Goal: Answer question/provide support: Share knowledge or assist other users

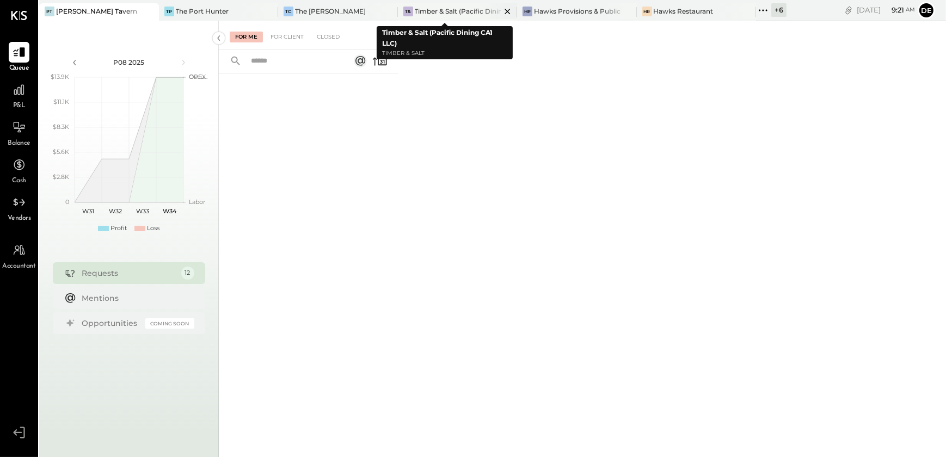
click at [434, 12] on div "Timber & Salt (Pacific Dining CA1 LLC)" at bounding box center [458, 11] width 87 height 9
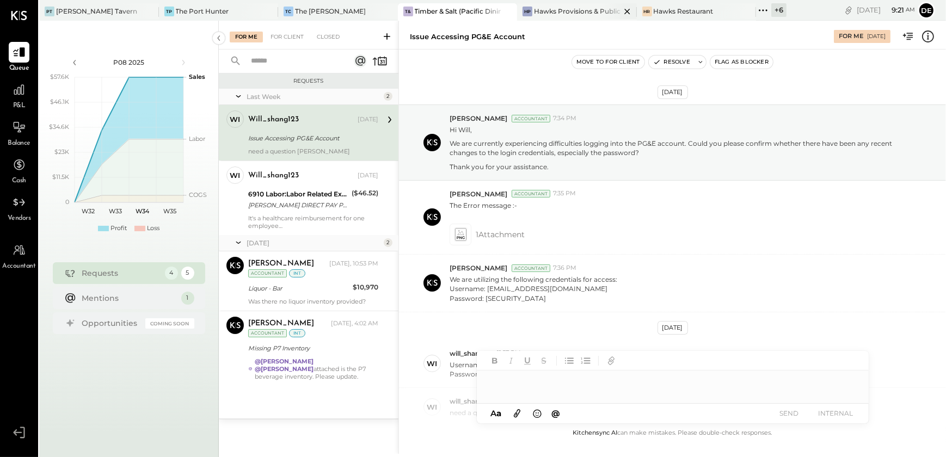
scroll to position [81, 0]
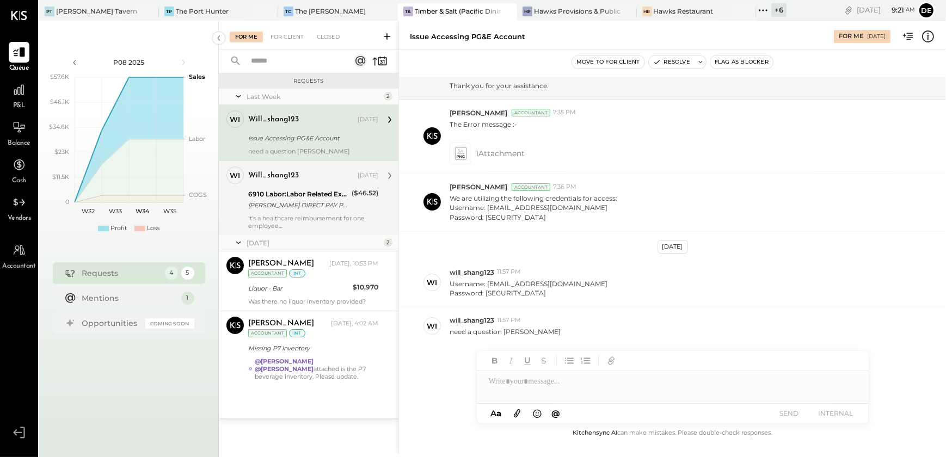
click at [327, 171] on div "will_shang123" at bounding box center [301, 175] width 107 height 11
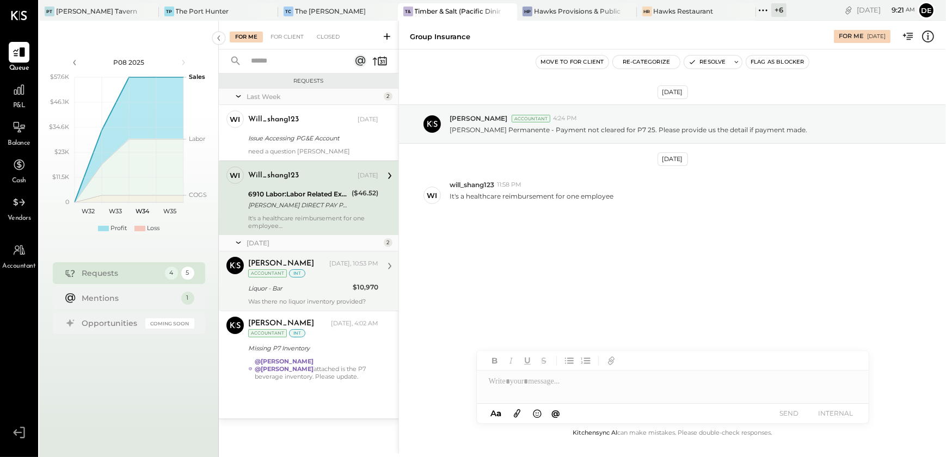
click at [327, 298] on div "Was there no liquor inventory provided?" at bounding box center [313, 302] width 130 height 8
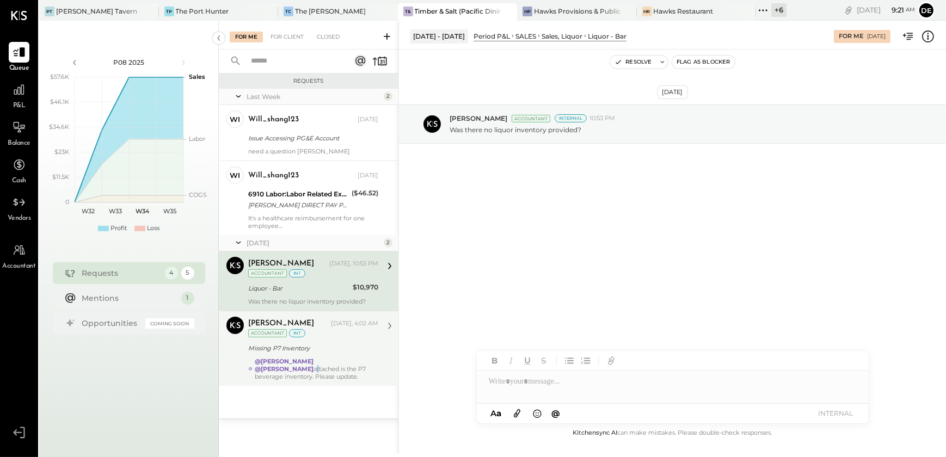
click at [346, 362] on div "@[PERSON_NAME] @[PERSON_NAME] attached is the P7 beverage inventory. Please upd…" at bounding box center [317, 369] width 124 height 23
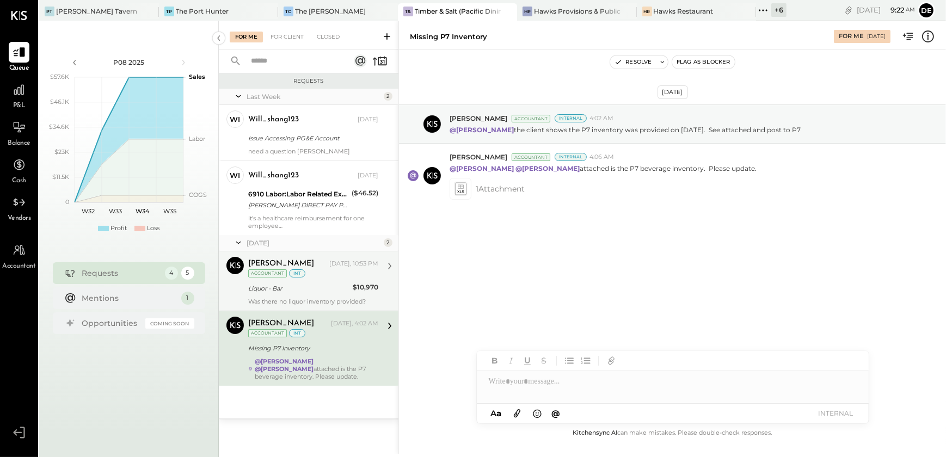
click at [342, 264] on div "[DATE], 10:53 PM" at bounding box center [353, 264] width 49 height 9
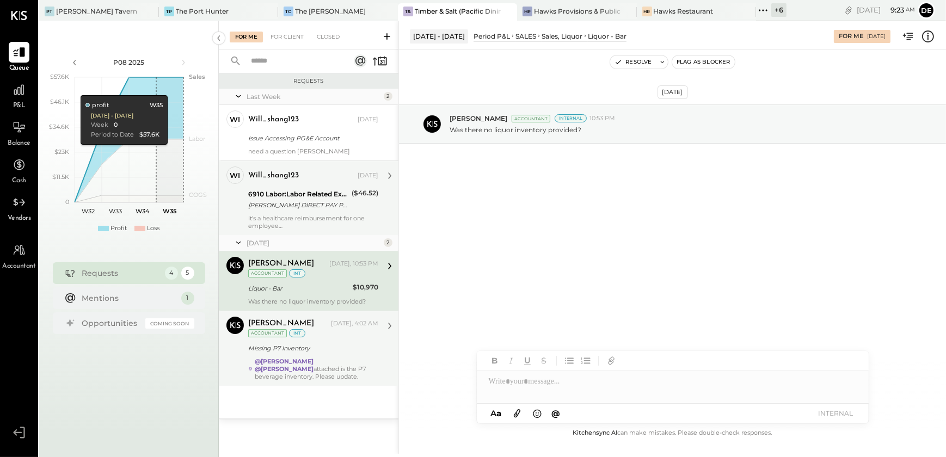
click at [302, 221] on div "It's a healthcare reimbursement for one employee" at bounding box center [313, 221] width 130 height 15
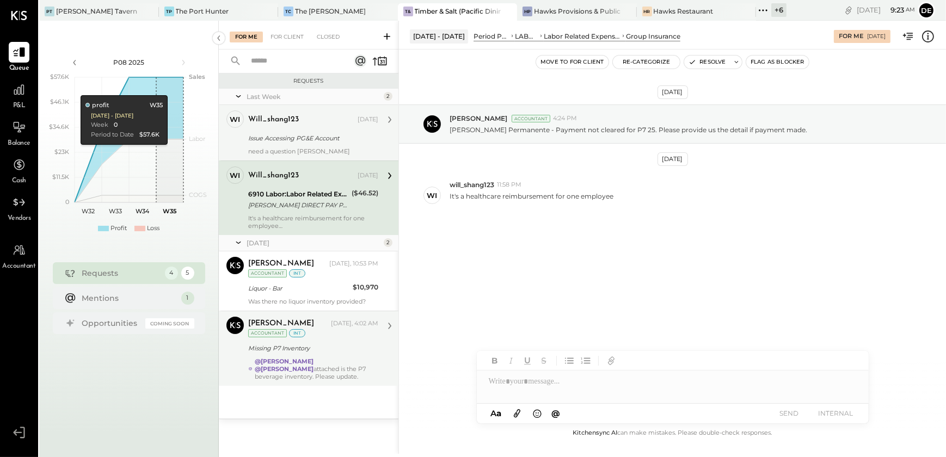
click at [315, 135] on div "Issue Accessing PG&E Account" at bounding box center [311, 138] width 127 height 11
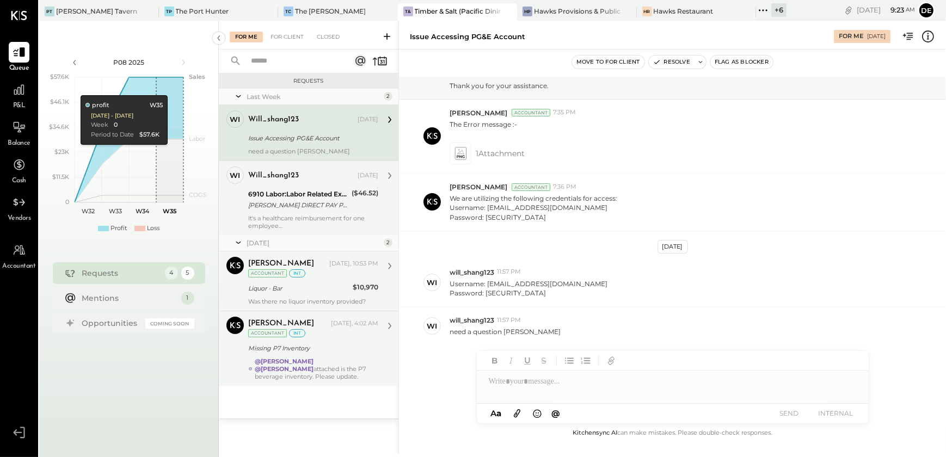
click at [315, 299] on div "Was there no liquor inventory provided?" at bounding box center [313, 302] width 130 height 8
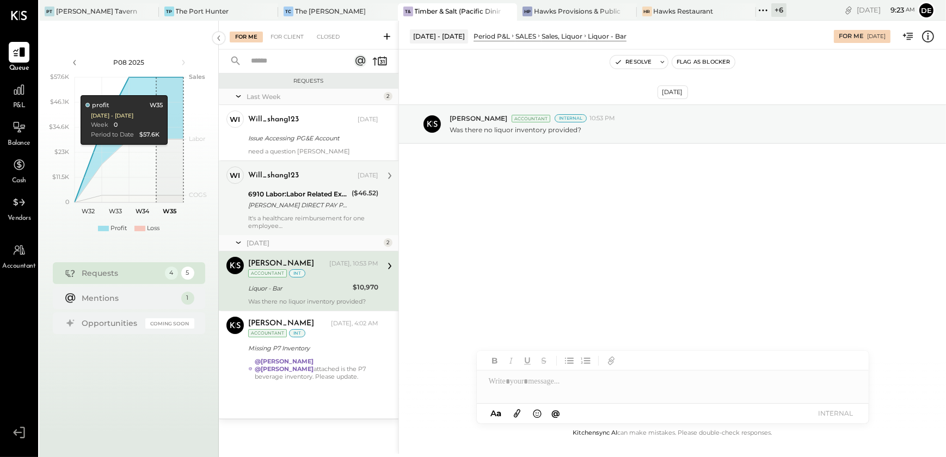
click at [599, 197] on div "[DATE] [PERSON_NAME] Accountant Internal 10:53 PM Was there no liquor inventory…" at bounding box center [672, 151] width 547 height 149
click at [361, 298] on div "Was there no liquor inventory provided?" at bounding box center [313, 302] width 130 height 8
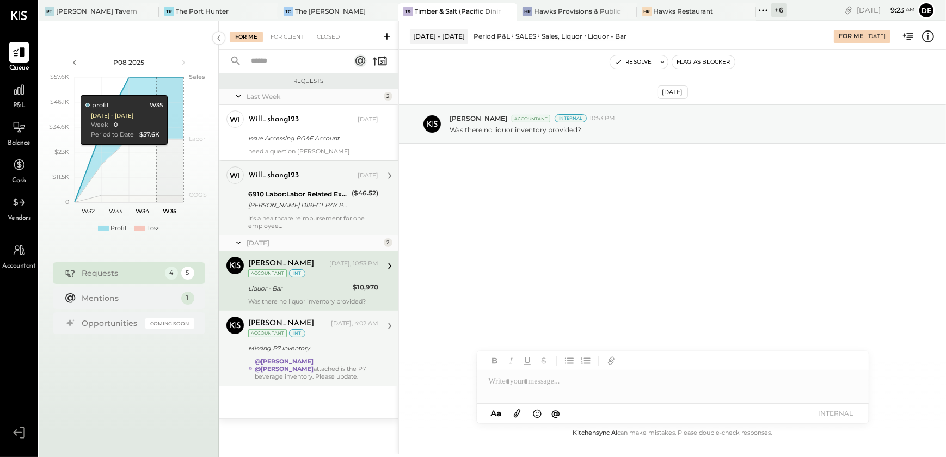
click at [350, 348] on div "Missing P7 Inventory" at bounding box center [311, 348] width 127 height 11
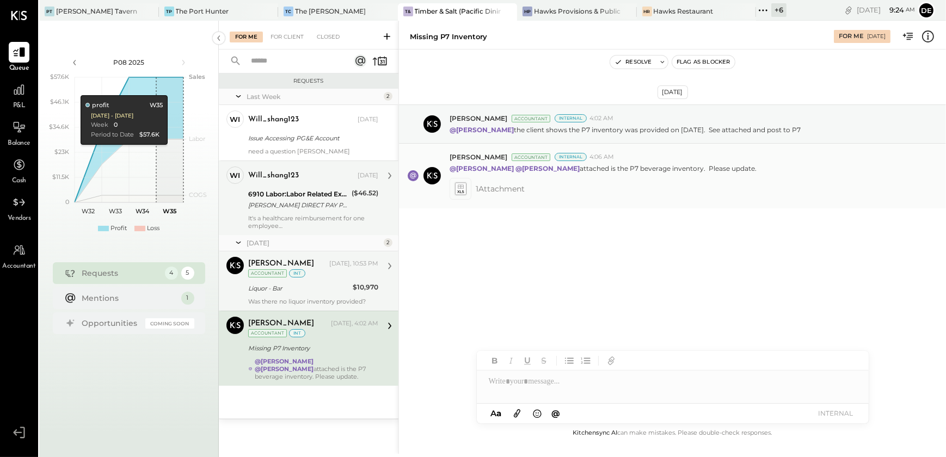
click at [463, 187] on icon at bounding box center [460, 188] width 11 height 13
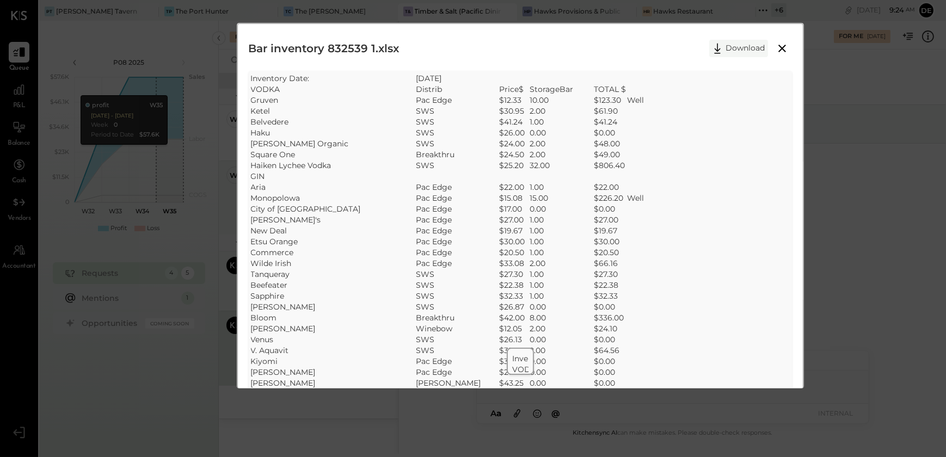
click at [730, 51] on button "Download" at bounding box center [738, 48] width 59 height 17
click at [776, 49] on icon at bounding box center [782, 48] width 13 height 13
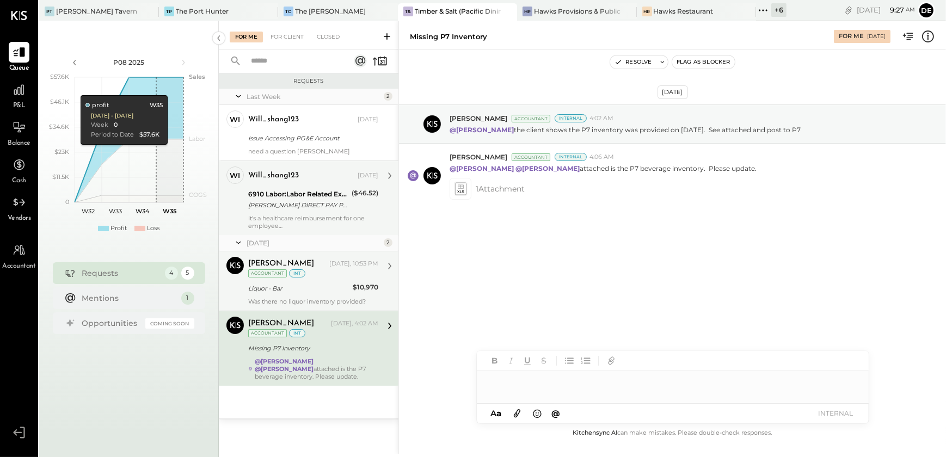
click at [532, 386] on div at bounding box center [673, 382] width 392 height 22
type input "*****"
click at [579, 353] on span "[PERSON_NAME]" at bounding box center [581, 358] width 85 height 10
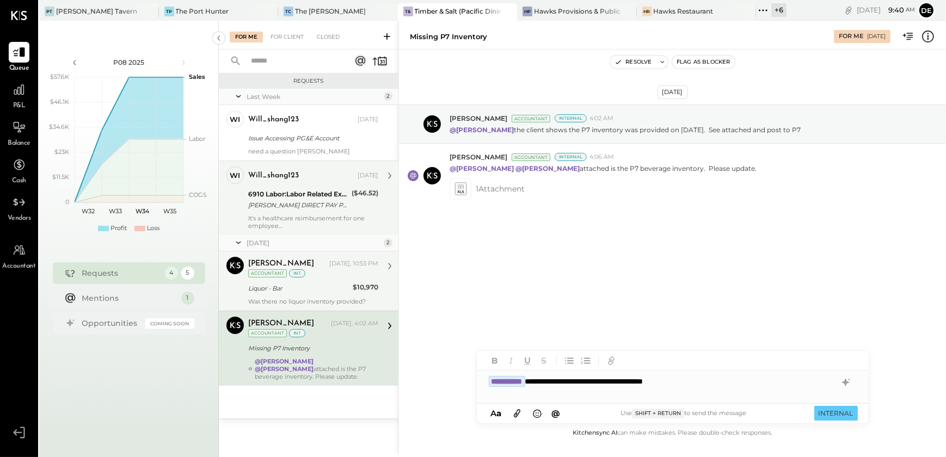
click at [734, 384] on div "**********" at bounding box center [673, 387] width 392 height 33
click at [838, 413] on button "INTERNAL" at bounding box center [836, 413] width 44 height 15
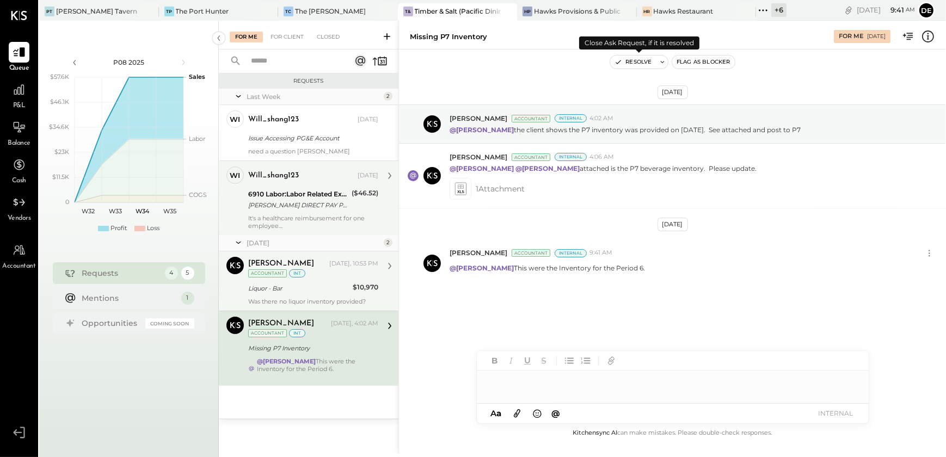
click at [626, 58] on button "Resolve" at bounding box center [633, 62] width 46 height 13
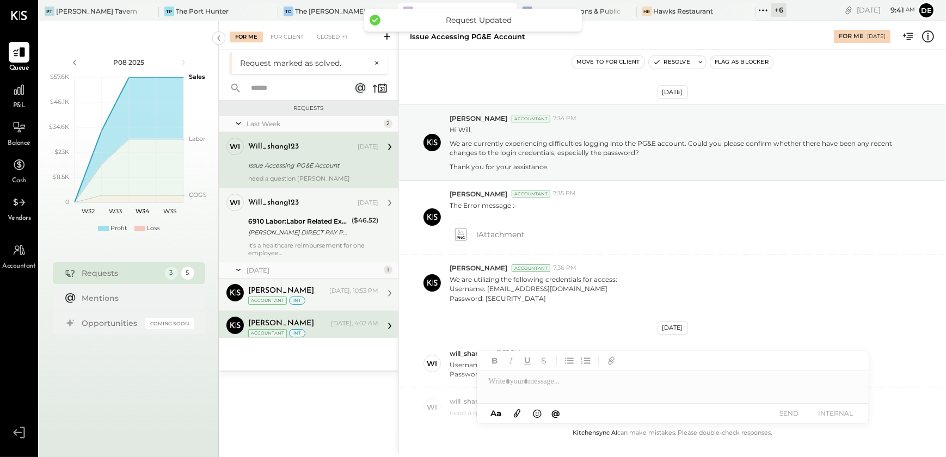
scroll to position [81, 0]
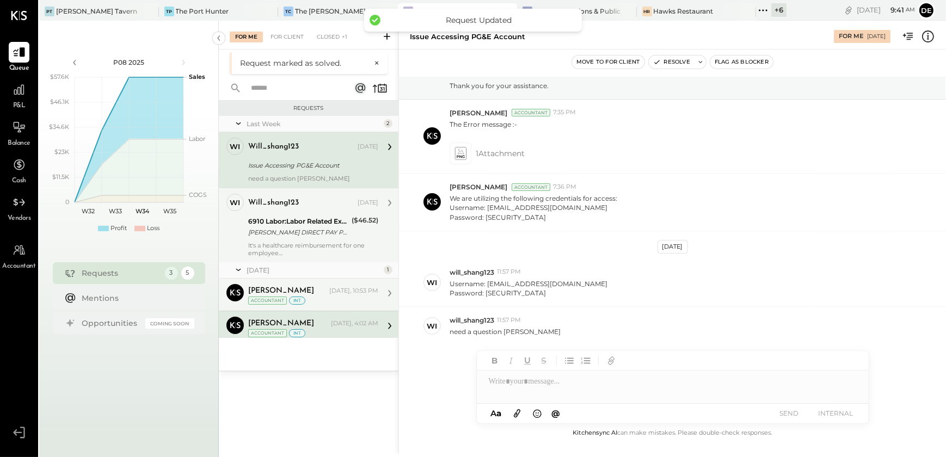
click at [321, 284] on div "[PERSON_NAME] [DATE], 10:53 PM Accountant int" at bounding box center [313, 295] width 130 height 22
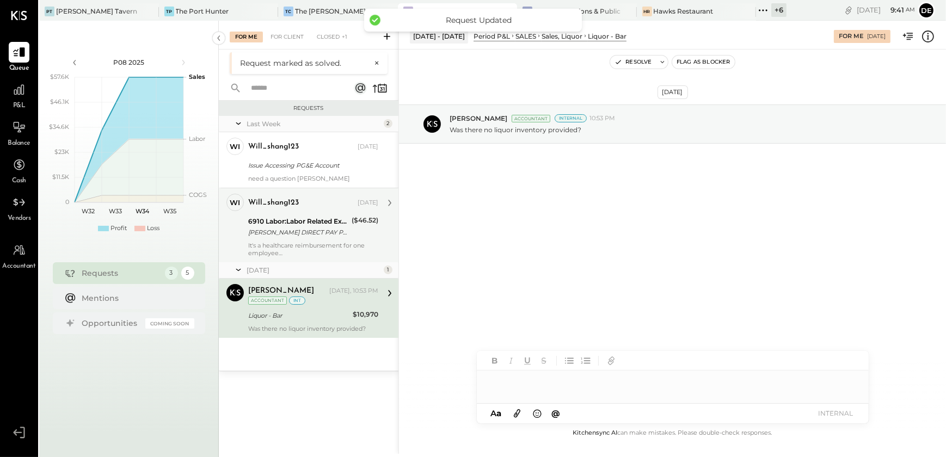
click at [557, 392] on div at bounding box center [673, 387] width 392 height 33
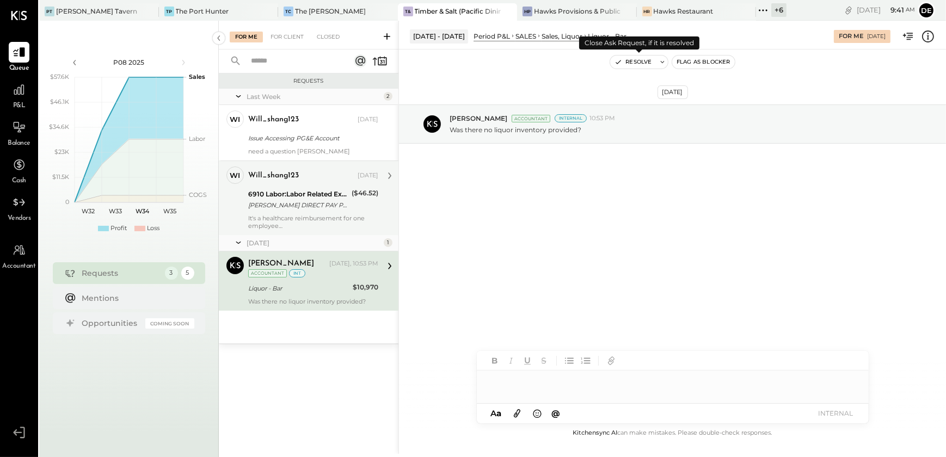
click at [640, 64] on button "Resolve" at bounding box center [633, 62] width 46 height 13
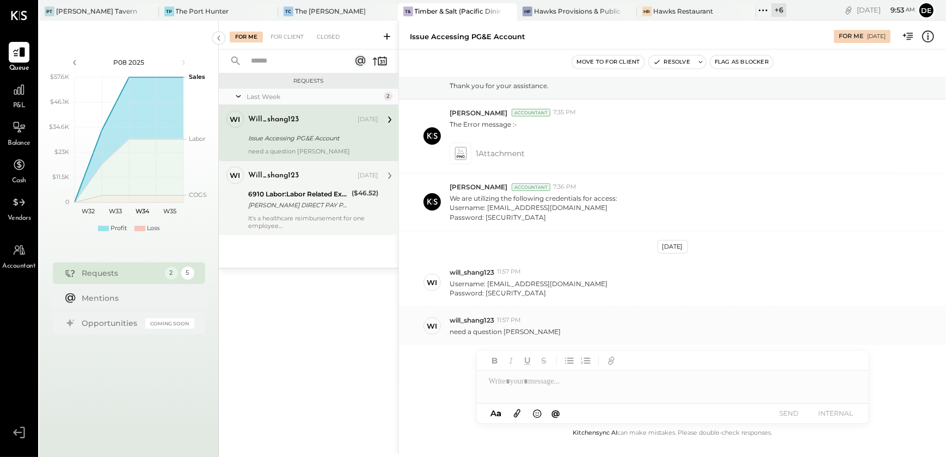
scroll to position [81, 0]
drag, startPoint x: 487, startPoint y: 283, endPoint x: 571, endPoint y: 279, distance: 83.9
click at [571, 279] on div "Username: [EMAIL_ADDRESS][DOMAIN_NAME] Password: [SECURITY_DATA]" at bounding box center [694, 288] width 488 height 21
copy p "[EMAIL_ADDRESS][DOMAIN_NAME]"
drag, startPoint x: 484, startPoint y: 295, endPoint x: 531, endPoint y: 298, distance: 47.4
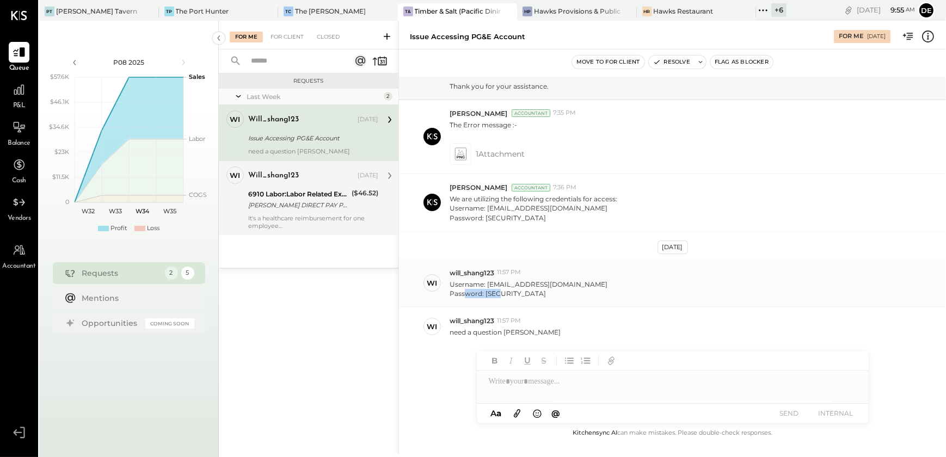
click at [531, 298] on div "wi will_shang123 11:57 PM Username: [EMAIL_ADDRESS][DOMAIN_NAME] Password: [SEC…" at bounding box center [672, 284] width 547 height 48
copy p "QWEasd123?"
drag, startPoint x: 486, startPoint y: 285, endPoint x: 602, endPoint y: 284, distance: 115.4
click at [602, 284] on div "Username: [EMAIL_ADDRESS][DOMAIN_NAME] Password: [SECURITY_DATA]" at bounding box center [694, 288] width 488 height 21
copy p "[EMAIL_ADDRESS][DOMAIN_NAME]"
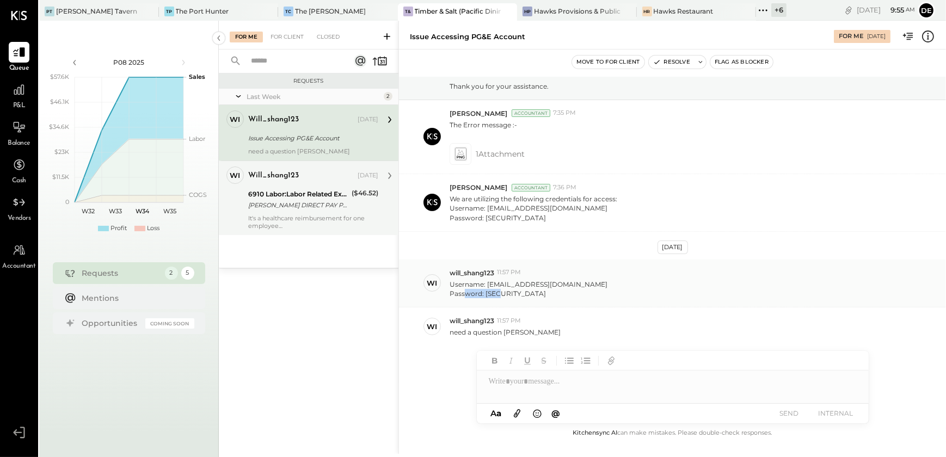
drag, startPoint x: 486, startPoint y: 293, endPoint x: 543, endPoint y: 297, distance: 57.3
click at [543, 297] on p "Username: [EMAIL_ADDRESS][DOMAIN_NAME] Password: [SECURITY_DATA]" at bounding box center [529, 289] width 158 height 19
copy p "QWEasd123?"
drag, startPoint x: 486, startPoint y: 284, endPoint x: 568, endPoint y: 285, distance: 82.7
click at [568, 285] on div "Username: [EMAIL_ADDRESS][DOMAIN_NAME] Password: [SECURITY_DATA]" at bounding box center [694, 288] width 488 height 21
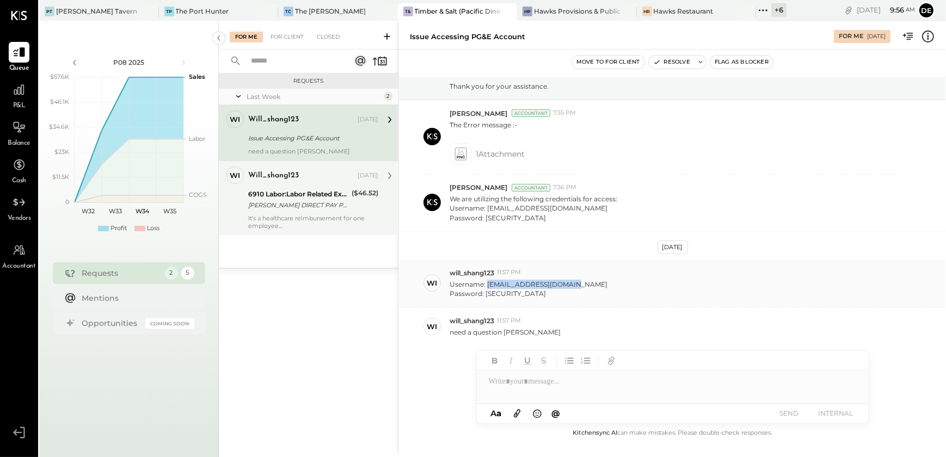
copy p "[EMAIL_ADDRESS][DOMAIN_NAME]"
drag, startPoint x: 485, startPoint y: 296, endPoint x: 530, endPoint y: 299, distance: 45.3
click at [530, 299] on div "wi will_shang123 11:57 PM Username: [EMAIL_ADDRESS][DOMAIN_NAME] Password: [SEC…" at bounding box center [672, 284] width 547 height 48
copy p "QWEasd123?"
click at [314, 323] on div "Requests Last Week 2 wi will_shang123 Owner will_shang123 [DATE] Issue Accessin…" at bounding box center [309, 251] width 180 height 356
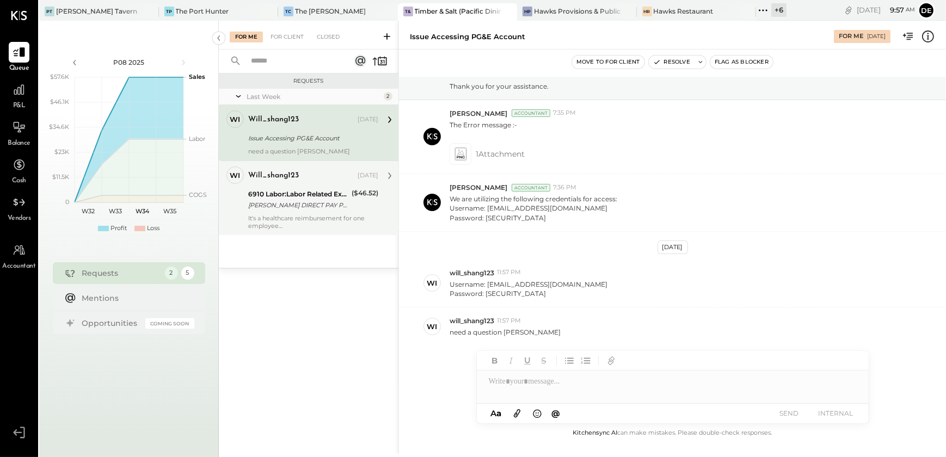
click at [435, 378] on div "[DATE] [PERSON_NAME] Accountant 7:34 PM Hi Will, We are currently experiencing …" at bounding box center [672, 252] width 547 height 350
click at [266, 353] on div "Requests Last Week 2 wi will_shang123 Owner will_shang123 [DATE] Issue Accessin…" at bounding box center [309, 251] width 180 height 356
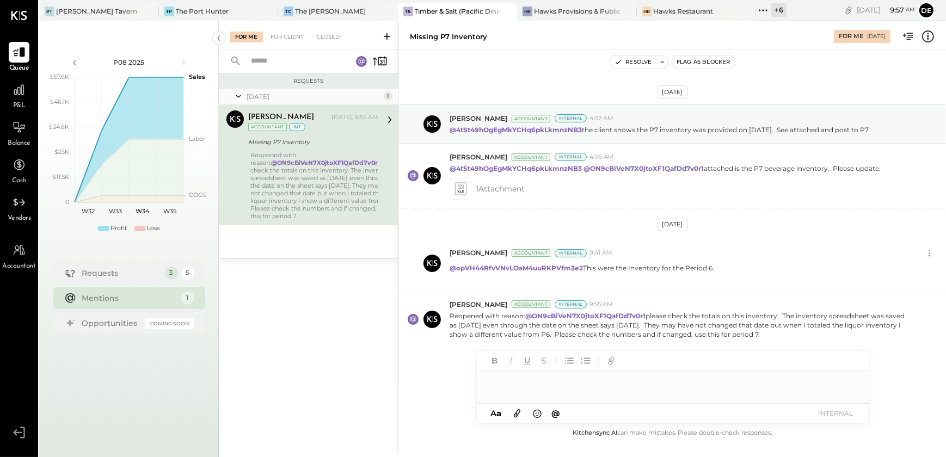
scroll to position [2, 0]
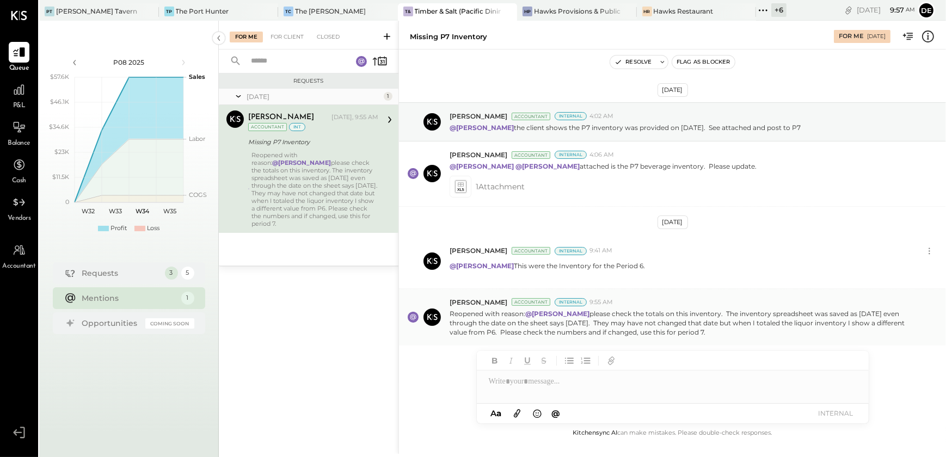
drag, startPoint x: 507, startPoint y: 322, endPoint x: 894, endPoint y: 327, distance: 386.5
click at [894, 327] on p "Reopened with reason: @[PERSON_NAME] please check the totals on this inventory.…" at bounding box center [681, 323] width 463 height 28
click at [564, 382] on div at bounding box center [673, 382] width 392 height 22
drag, startPoint x: 522, startPoint y: 312, endPoint x: 665, endPoint y: 337, distance: 145.4
click at [665, 337] on div "[PERSON_NAME] Accountant Internal 9:55 AM Reopened with reason: @[PERSON_NAME] …" at bounding box center [672, 317] width 547 height 57
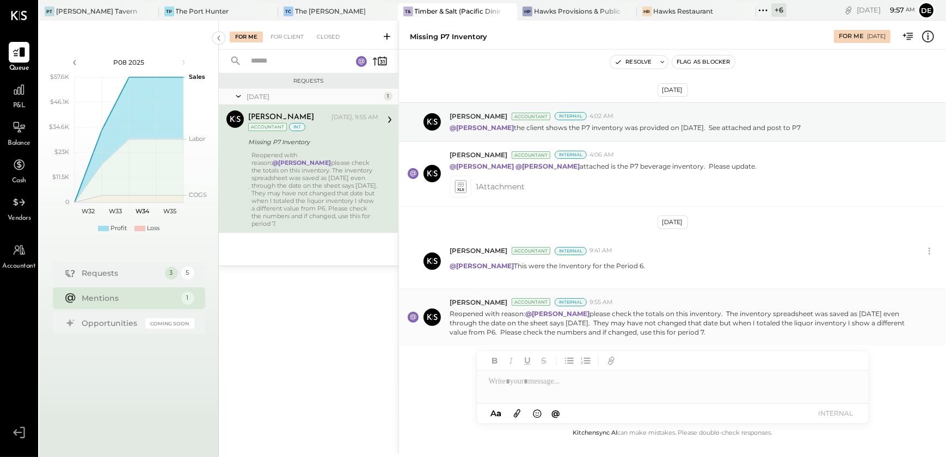
click at [636, 326] on p "Reopened with reason: @[PERSON_NAME] please check the totals on this inventory.…" at bounding box center [681, 323] width 463 height 28
drag, startPoint x: 569, startPoint y: 318, endPoint x: 693, endPoint y: 327, distance: 124.4
click at [693, 327] on p "Reopened with reason: @[PERSON_NAME] please check the totals on this inventory.…" at bounding box center [681, 323] width 463 height 28
click at [466, 189] on icon at bounding box center [461, 186] width 14 height 15
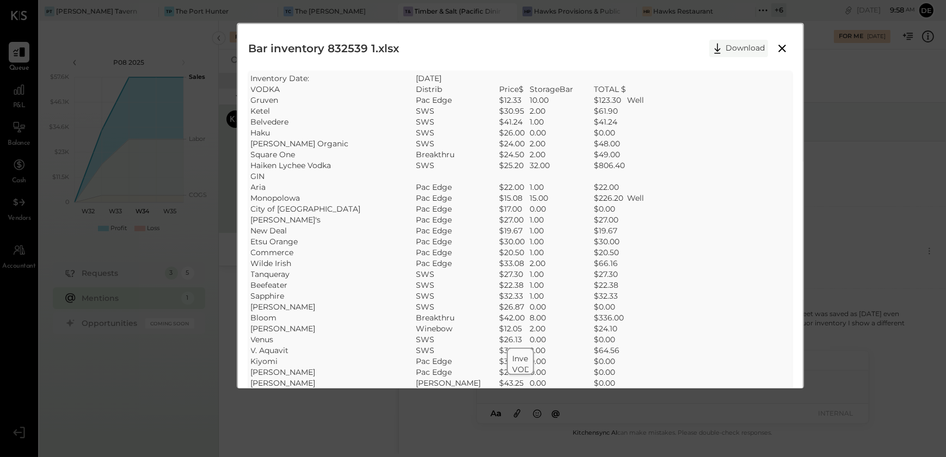
click at [734, 48] on button "Download" at bounding box center [738, 48] width 59 height 17
click at [795, 343] on div "Bar inventory 832539 1.xlsx Download SheetJS Table Export Inventory Date: [DATE…" at bounding box center [520, 224] width 567 height 402
click at [774, 48] on button at bounding box center [782, 48] width 20 height 14
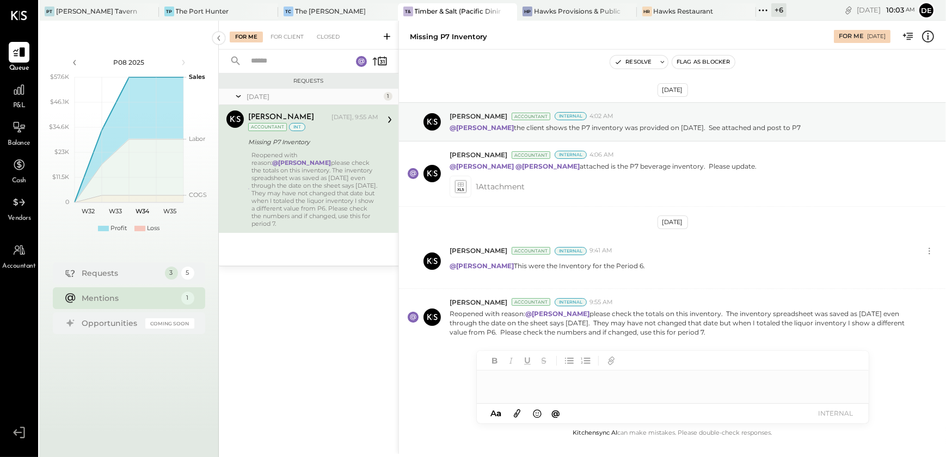
click at [525, 384] on div at bounding box center [673, 382] width 392 height 22
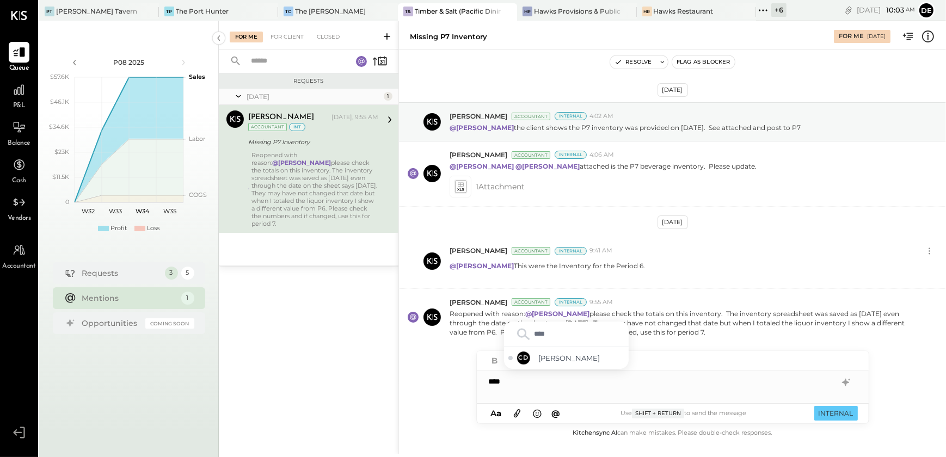
type input "*****"
click at [600, 348] on div "CD [PERSON_NAME]" at bounding box center [566, 358] width 125 height 22
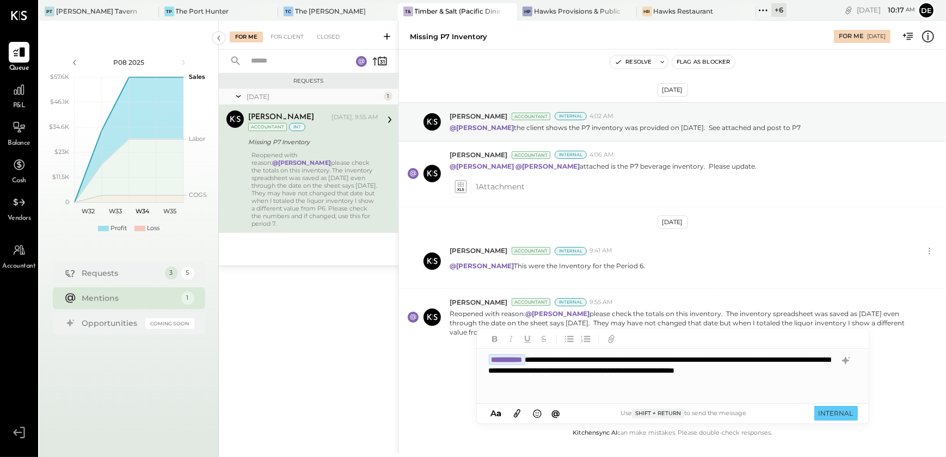
click at [818, 404] on div "A a @ Use Shift + Return to send the message INTERNAL" at bounding box center [673, 414] width 392 height 20
click at [849, 418] on button "INTERNAL" at bounding box center [836, 413] width 44 height 15
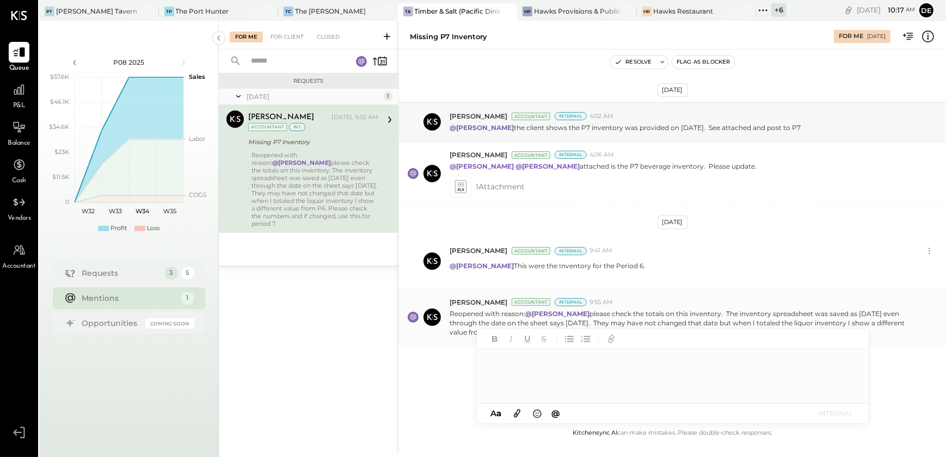
scroll to position [66, 0]
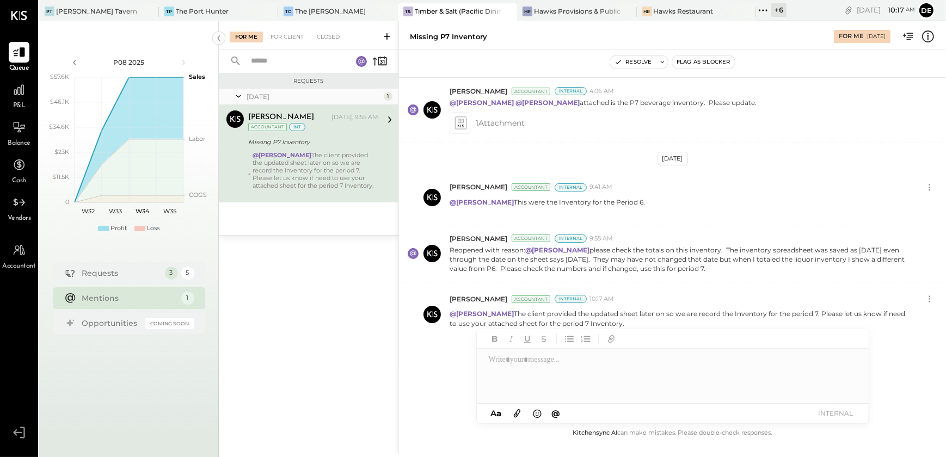
click at [455, 350] on div "Aug 20th, 2025 Chris Dash Accountant Internal 4:02 AM @Harsh Talajiya the clien…" at bounding box center [672, 252] width 547 height 350
click at [254, 294] on div "Requests Today 1 Dev Shah Accountant Dev Shah Today, 9:55 AM Accountant int Mis…" at bounding box center [309, 251] width 180 height 356
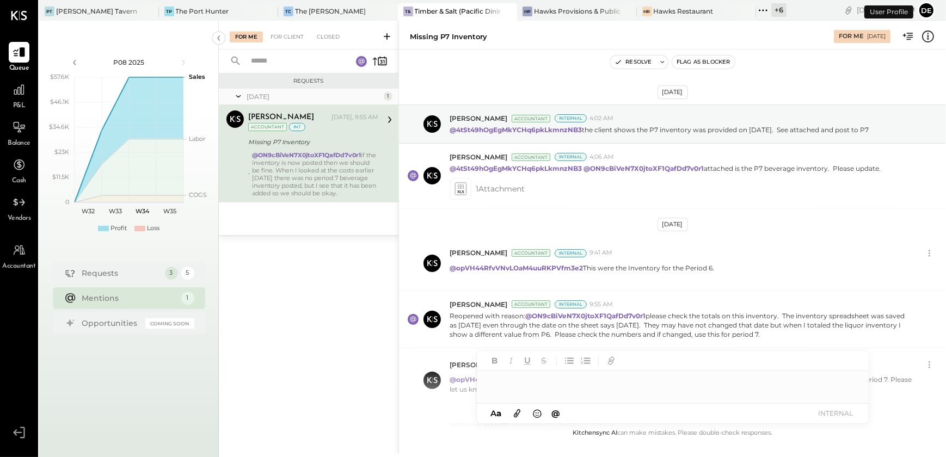
scroll to position [114, 0]
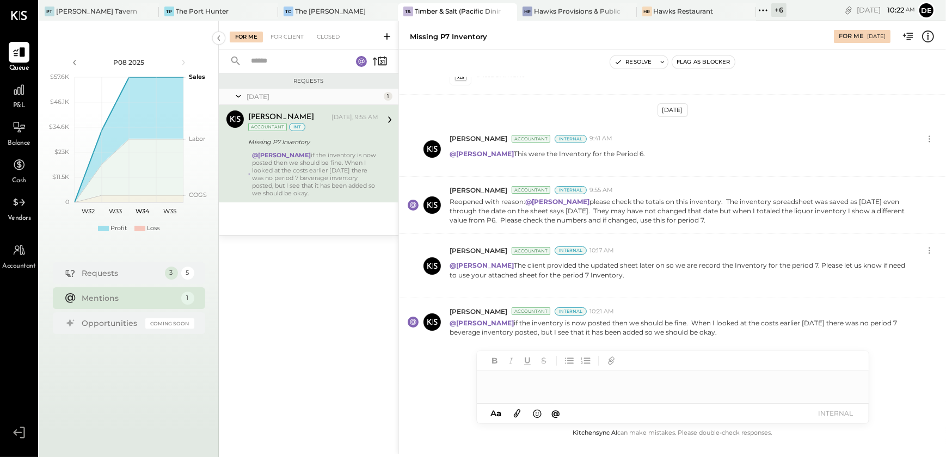
click at [513, 384] on div at bounding box center [673, 382] width 392 height 22
click at [855, 411] on button "INTERNAL" at bounding box center [836, 413] width 44 height 15
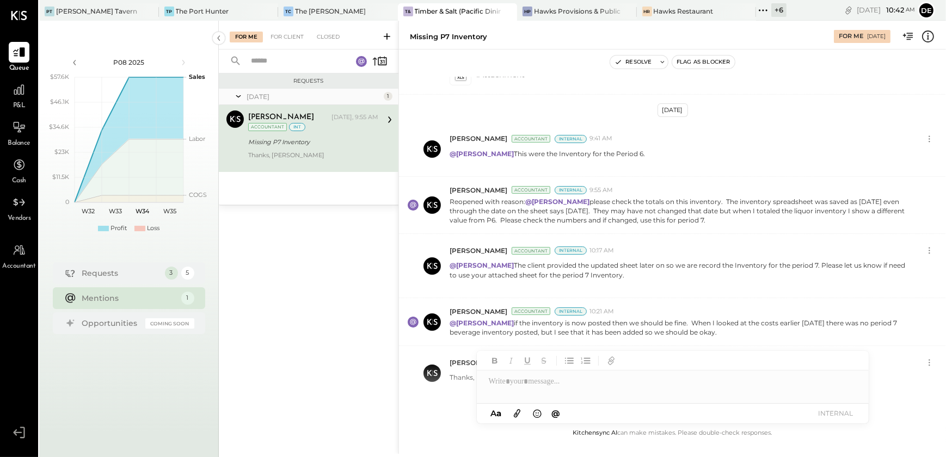
scroll to position [169, 0]
